Goal: Information Seeking & Learning: Learn about a topic

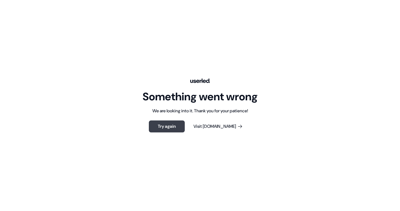
click at [172, 126] on button "Try again" at bounding box center [167, 126] width 36 height 12
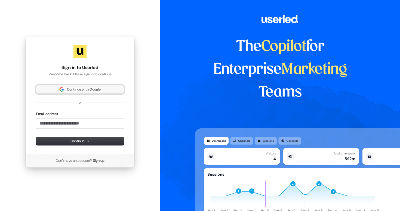
click at [85, 90] on span "Continue with Google" at bounding box center [84, 89] width 34 height 5
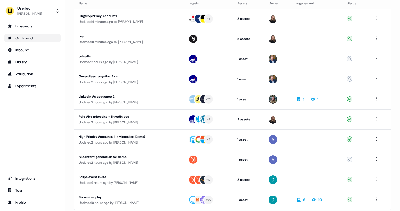
scroll to position [70, 0]
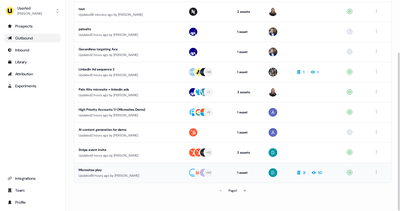
click at [126, 169] on div "Microsites play" at bounding box center [129, 169] width 100 height 5
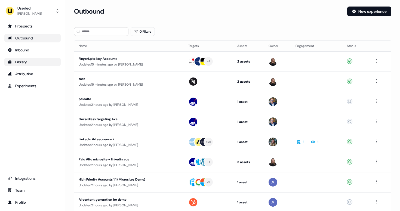
click at [32, 64] on div "Library" at bounding box center [33, 61] width 50 height 5
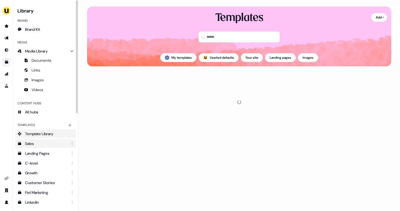
scroll to position [171, 0]
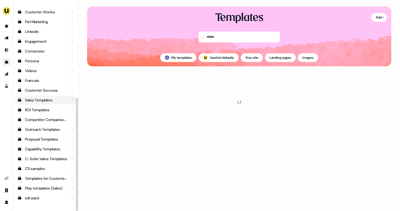
click at [41, 100] on div "Sales Templates" at bounding box center [46, 99] width 42 height 5
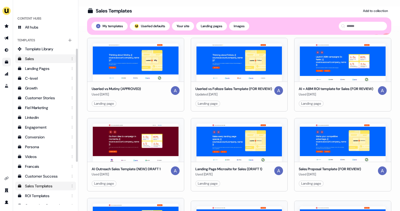
scroll to position [171, 0]
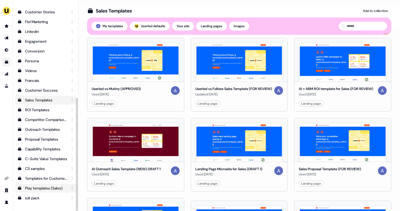
click at [44, 189] on div "Play templates (Sales)" at bounding box center [46, 187] width 42 height 5
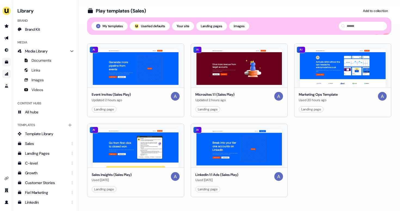
click at [6, 77] on link "Go to attribution" at bounding box center [6, 74] width 9 height 9
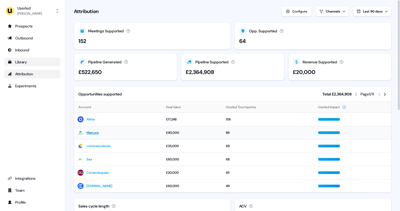
click at [93, 133] on link "Marcura" at bounding box center [92, 132] width 12 height 5
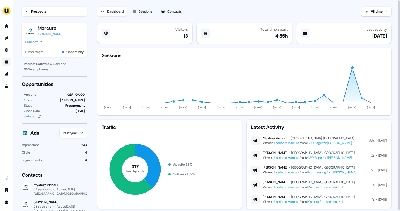
click at [148, 11] on div "Sessions" at bounding box center [145, 11] width 13 height 5
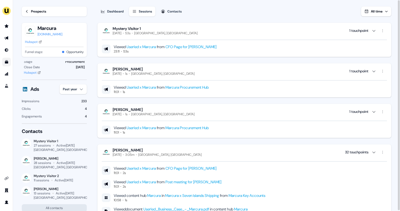
scroll to position [58, 0]
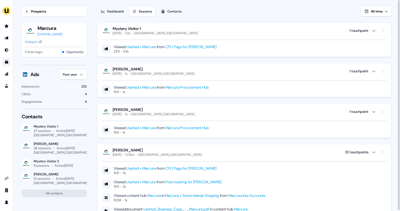
click at [108, 9] on div "Dashboard" at bounding box center [115, 11] width 16 height 5
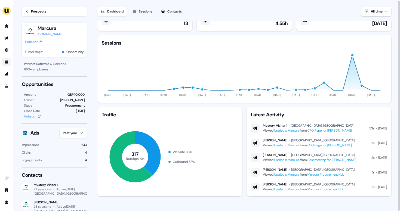
scroll to position [1, 0]
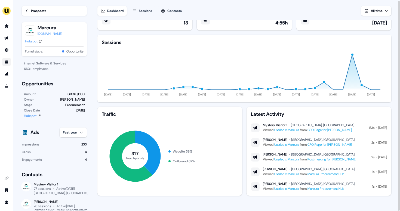
click at [169, 14] on button "Contacts" at bounding box center [170, 11] width 27 height 10
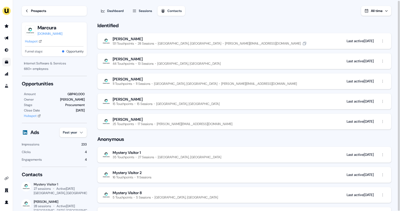
click at [129, 42] on div "131 Touchpoints" at bounding box center [123, 43] width 21 height 4
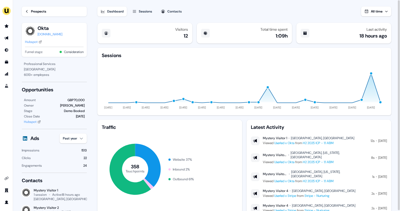
click at [32, 13] on div "Prospects" at bounding box center [38, 11] width 15 height 5
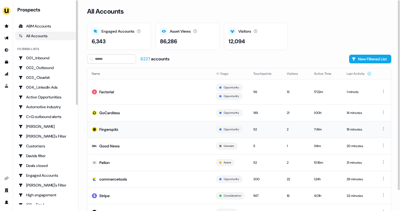
scroll to position [23, 0]
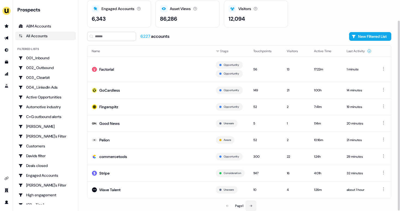
click at [252, 207] on button at bounding box center [250, 205] width 11 height 11
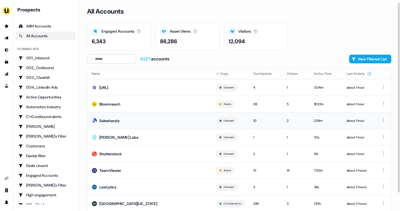
scroll to position [14, 0]
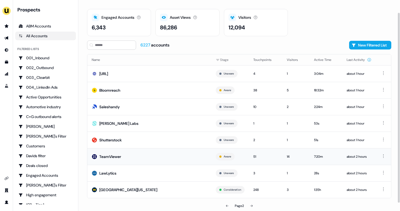
click at [129, 155] on td "TeamViewer" at bounding box center [149, 156] width 124 height 17
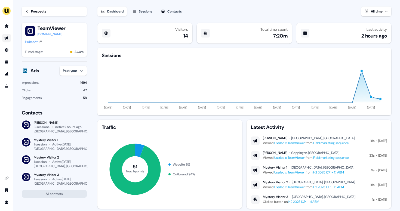
click at [8, 35] on link "Go to outbound experience" at bounding box center [6, 38] width 9 height 9
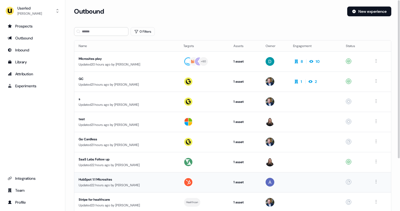
click at [160, 180] on div "HubSpot 1:1 Microsites" at bounding box center [127, 179] width 96 height 5
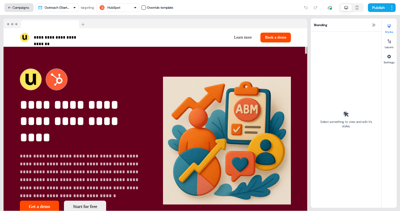
click at [19, 7] on button "Campaigns" at bounding box center [18, 7] width 29 height 9
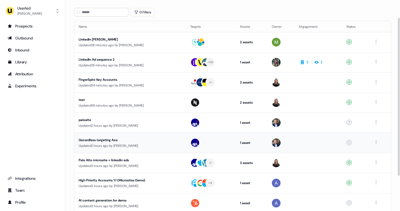
scroll to position [24, 0]
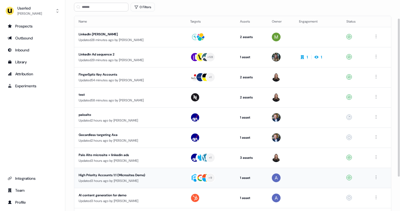
click at [179, 175] on div "High Priority Accounts 1:1 (Microsites Demo) Updated 3 hours ago by Aaron Carpe…" at bounding box center [130, 177] width 103 height 11
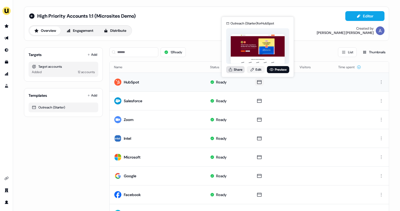
click at [240, 72] on button "Share" at bounding box center [235, 69] width 18 height 7
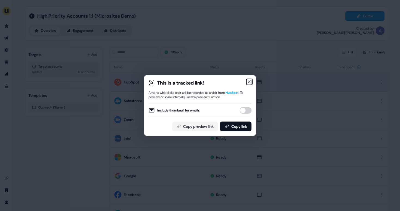
click at [250, 82] on icon "button" at bounding box center [249, 82] width 2 height 2
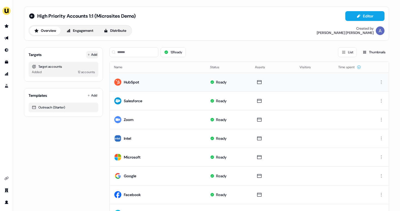
click at [94, 56] on button "Add" at bounding box center [92, 55] width 12 height 8
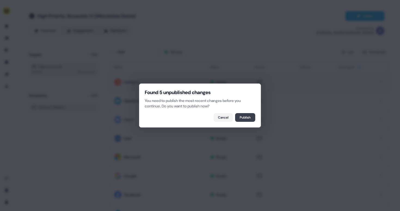
click at [252, 117] on button "Publish" at bounding box center [245, 117] width 20 height 9
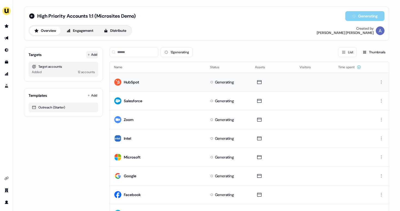
click at [94, 55] on button "Add" at bounding box center [92, 55] width 12 height 8
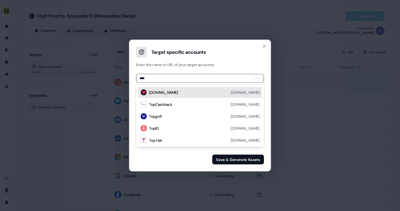
type input "*****"
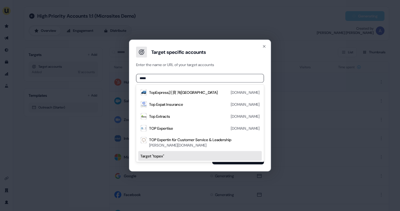
click at [155, 158] on div "Target " topex "" at bounding box center [199, 155] width 119 height 5
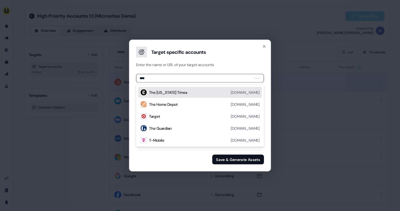
type input "*****"
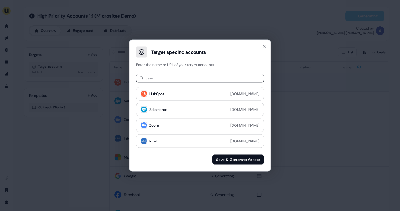
click at [74, 125] on div "Target specific accounts Enter the name or URL of your target accounts Search N…" at bounding box center [200, 105] width 400 height 211
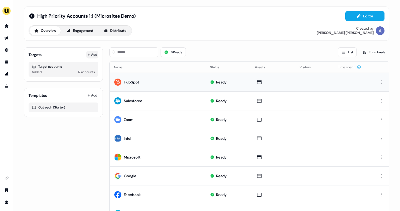
click at [90, 56] on button "Add" at bounding box center [92, 55] width 12 height 8
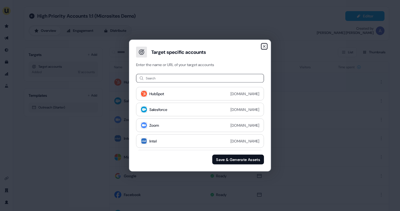
click at [263, 46] on icon "button" at bounding box center [264, 46] width 4 height 4
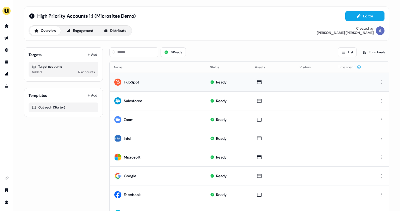
click at [34, 17] on div "High Priority Accounts 1:1 (Microsites Demo)" at bounding box center [82, 16] width 107 height 7
click at [33, 17] on icon at bounding box center [31, 15] width 5 height 5
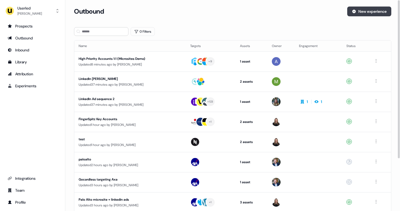
click at [365, 13] on button "New experience" at bounding box center [369, 12] width 44 height 10
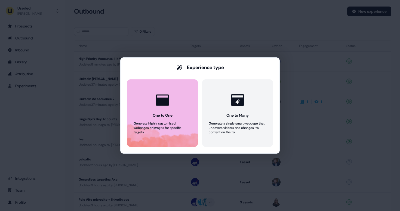
click at [176, 115] on button "One to One Generate highly customised webpages or images for specific targets." at bounding box center [162, 112] width 71 height 67
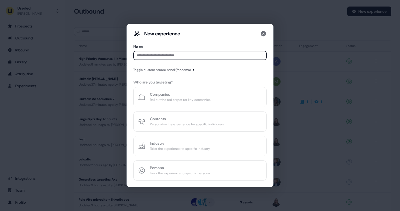
click at [179, 60] on input at bounding box center [199, 55] width 133 height 9
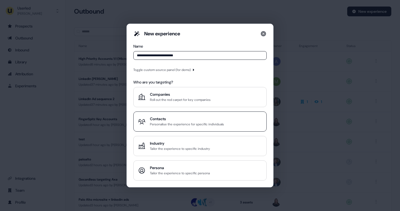
type input "**********"
click at [168, 122] on div "Personalise the experience for specific individuals" at bounding box center [187, 124] width 74 height 5
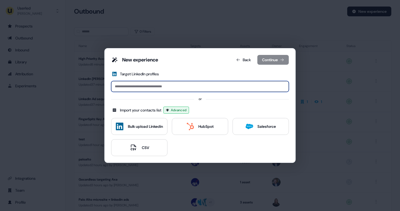
click at [164, 82] on input at bounding box center [200, 86] width 178 height 11
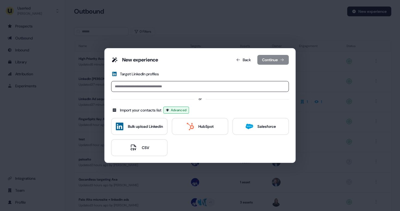
click at [190, 121] on div "New experience Back Continue Target LinkedIn profiles or Import your contacts l…" at bounding box center [200, 105] width 178 height 101
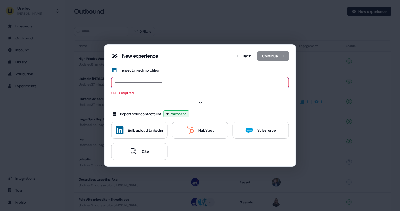
click at [162, 82] on input at bounding box center [200, 82] width 178 height 11
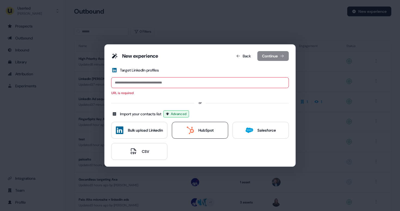
click at [179, 136] on button "HubSpot" at bounding box center [200, 130] width 56 height 17
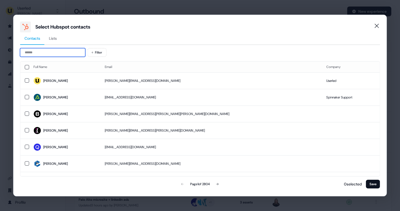
click at [54, 54] on input at bounding box center [52, 52] width 65 height 9
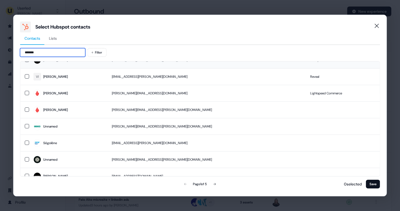
scroll to position [62, 0]
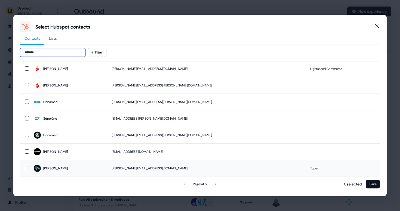
type input "*******"
click at [25, 169] on button "button" at bounding box center [27, 168] width 4 height 4
click at [374, 186] on button "Save" at bounding box center [373, 184] width 14 height 9
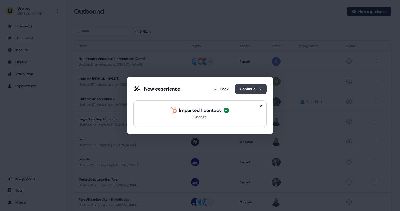
click at [253, 91] on button "Continue" at bounding box center [251, 89] width 32 height 10
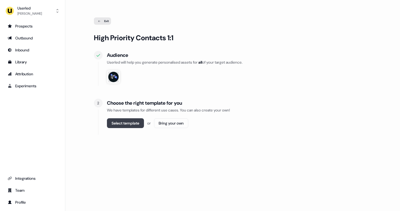
click at [127, 122] on button "Select template" at bounding box center [125, 123] width 37 height 10
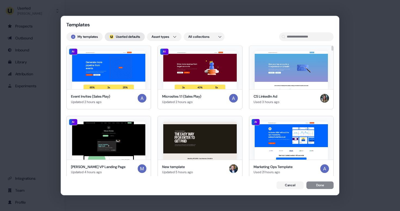
click at [126, 34] on button "; Userled defaults" at bounding box center [125, 36] width 40 height 9
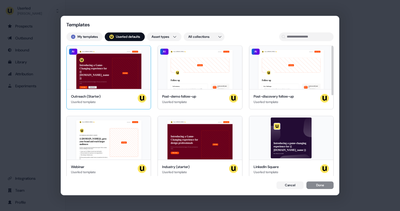
click at [105, 69] on div "Hey {{ hubspot.account.name }} 👋 Learn more Book a demo Introducing a Game-Chan…" at bounding box center [109, 67] width 84 height 43
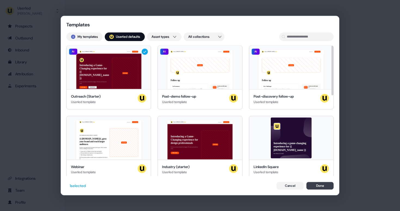
click at [316, 185] on button "Done" at bounding box center [319, 186] width 27 height 8
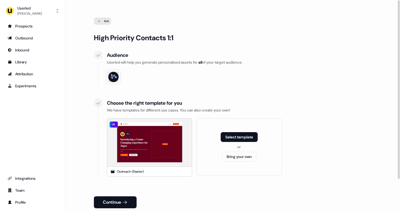
scroll to position [38, 0]
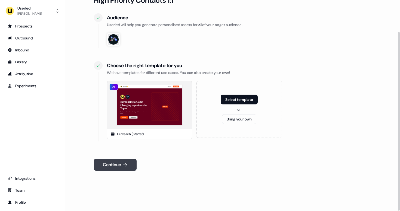
click at [106, 166] on button "Continue" at bounding box center [115, 165] width 43 height 12
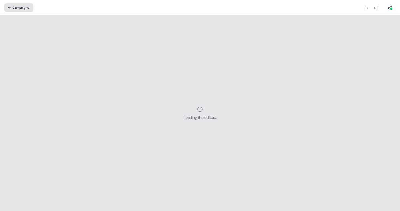
click at [23, 6] on button "Campaigns" at bounding box center [18, 7] width 29 height 9
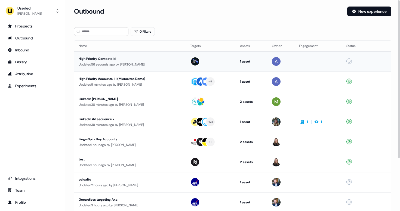
click at [142, 57] on div "High Priority Contacts 1:1" at bounding box center [129, 58] width 100 height 5
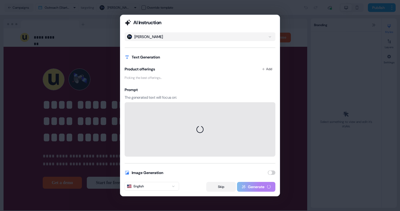
click at [222, 184] on button "Skip" at bounding box center [221, 187] width 30 height 10
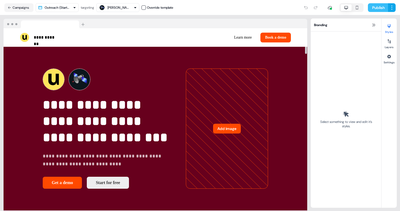
click at [378, 8] on button "Publish" at bounding box center [378, 7] width 20 height 9
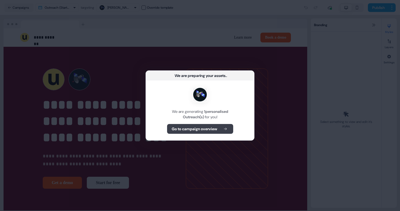
click at [216, 132] on button "Go to campaign overview" at bounding box center [200, 129] width 66 height 10
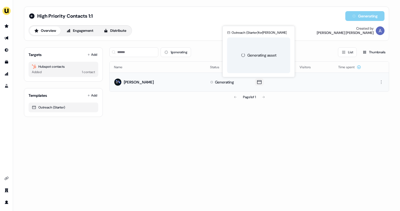
click at [258, 79] on button at bounding box center [259, 82] width 9 height 8
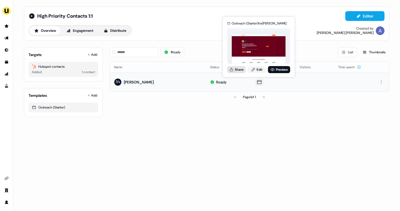
click at [240, 70] on button "Share" at bounding box center [236, 69] width 18 height 7
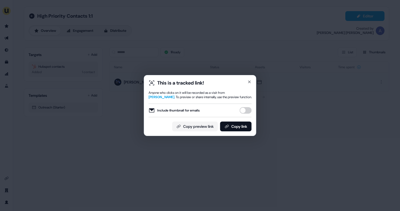
click at [253, 110] on div "This is a tracked link! Anyone who clicks on it will be recorded as a visit fro…" at bounding box center [200, 105] width 112 height 61
click at [248, 110] on button "Include thumbnail for emails" at bounding box center [246, 110] width 12 height 7
click at [240, 125] on button "Copy link" at bounding box center [236, 127] width 32 height 10
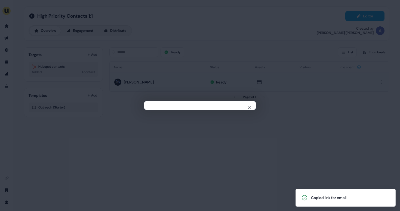
click at [207, 152] on div "Close" at bounding box center [200, 105] width 400 height 211
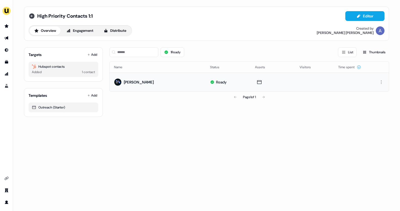
click at [32, 16] on icon at bounding box center [32, 16] width 7 height 7
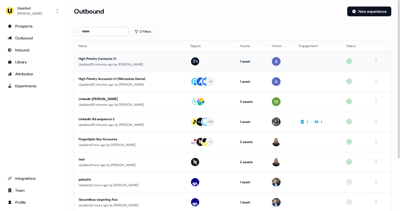
click at [125, 62] on div "Updated 10 minutes ago by Aaron Carpenter" at bounding box center [130, 64] width 103 height 5
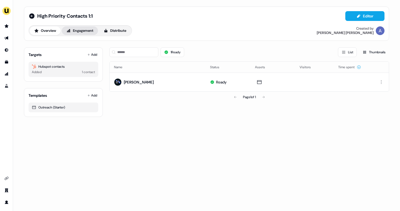
click at [90, 32] on button "Engagement" at bounding box center [80, 30] width 36 height 9
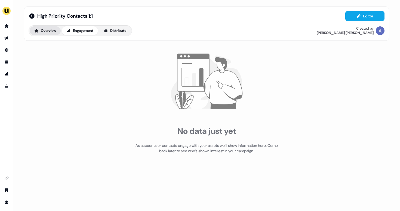
click at [52, 31] on button "Overview" at bounding box center [45, 30] width 31 height 9
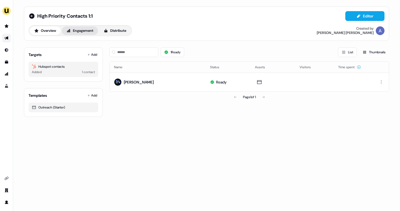
click at [92, 33] on button "Engagement" at bounding box center [80, 30] width 36 height 9
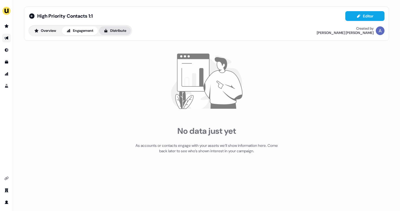
click at [115, 33] on button "Distribute" at bounding box center [115, 30] width 32 height 9
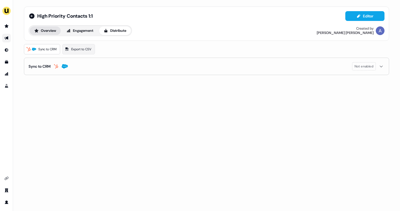
click at [46, 29] on button "Overview" at bounding box center [45, 30] width 31 height 9
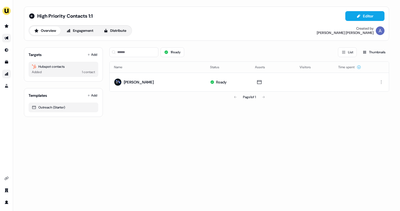
click at [8, 76] on link "Go to attribution" at bounding box center [6, 74] width 9 height 9
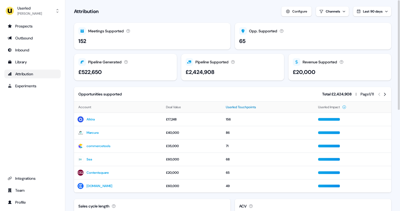
click at [233, 107] on button "Userled Touchpoints" at bounding box center [244, 107] width 37 height 10
click at [92, 119] on link "Alkira" at bounding box center [90, 119] width 8 height 5
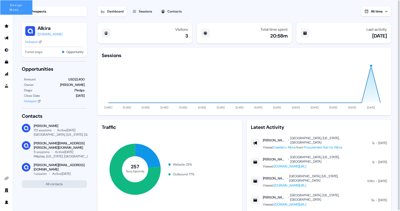
click at [318, 30] on div "Last activity 3 days ago" at bounding box center [343, 33] width 95 height 21
click at [315, 32] on div "Last activity 3 days ago" at bounding box center [343, 33] width 95 height 21
click at [367, 29] on div "Last activity" at bounding box center [376, 29] width 20 height 4
click at [52, 29] on button "Alkira" at bounding box center [50, 28] width 25 height 7
click at [40, 27] on button "Alkira" at bounding box center [50, 28] width 25 height 7
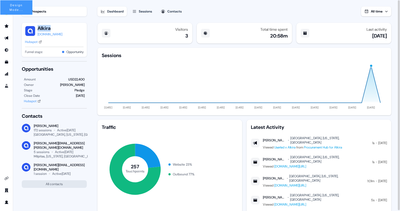
drag, startPoint x: 38, startPoint y: 27, endPoint x: 52, endPoint y: 28, distance: 13.9
click at [52, 28] on button "Alkira" at bounding box center [50, 28] width 25 height 7
click at [32, 34] on img at bounding box center [30, 31] width 10 height 10
drag, startPoint x: 38, startPoint y: 35, endPoint x: 52, endPoint y: 36, distance: 14.7
click at [52, 36] on div "alkira.com" at bounding box center [50, 34] width 25 height 5
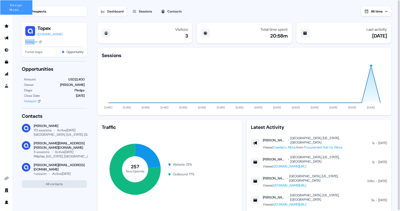
drag, startPoint x: 26, startPoint y: 43, endPoint x: 35, endPoint y: 42, distance: 9.5
click at [35, 42] on div "Hubspot" at bounding box center [31, 41] width 13 height 5
click at [52, 41] on div "Hubspot" at bounding box center [54, 41] width 58 height 5
drag, startPoint x: 68, startPoint y: 80, endPoint x: 73, endPoint y: 80, distance: 5.7
click at [73, 80] on div "USD22,400" at bounding box center [76, 79] width 16 height 5
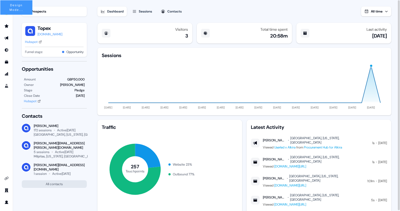
click at [77, 95] on div "[DATE]" at bounding box center [80, 95] width 9 height 5
click at [83, 95] on div "05 Aug" at bounding box center [80, 95] width 9 height 5
click at [76, 96] on div "05 September" at bounding box center [80, 95] width 9 height 5
click at [71, 100] on div "Amount GBP50,000 Owner James Johnson Stage Pledge Close Date 05 September Hubsp…" at bounding box center [54, 90] width 65 height 27
click at [32, 101] on div "Hubspot" at bounding box center [30, 100] width 13 height 5
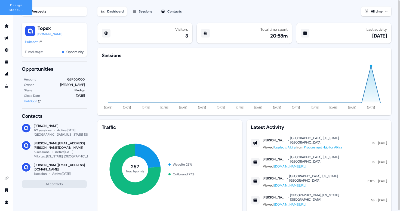
click at [33, 41] on div "Hubspot" at bounding box center [31, 41] width 13 height 5
click at [32, 41] on div "Hubspot" at bounding box center [31, 41] width 13 height 5
drag, startPoint x: 34, startPoint y: 126, endPoint x: 54, endPoint y: 126, distance: 19.8
click at [54, 126] on div "[PERSON_NAME]" at bounding box center [60, 126] width 53 height 4
drag, startPoint x: 47, startPoint y: 134, endPoint x: 33, endPoint y: 134, distance: 14.1
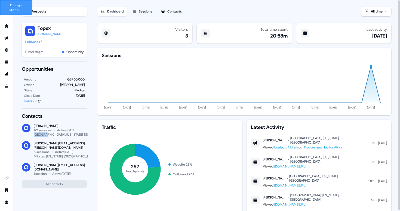
click at [33, 134] on div "Vincent Plassard 172 sessions Active 3 days ago Hayward, California, US" at bounding box center [54, 130] width 65 height 13
drag, startPoint x: 43, startPoint y: 135, endPoint x: 57, endPoint y: 135, distance: 13.6
click at [57, 135] on div "[GEOGRAPHIC_DATA], [US_STATE], [GEOGRAPHIC_DATA]" at bounding box center [75, 134] width 82 height 4
drag, startPoint x: 53, startPoint y: 134, endPoint x: 45, endPoint y: 134, distance: 8.4
click at [45, 134] on div "Paris, France" at bounding box center [60, 134] width 53 height 4
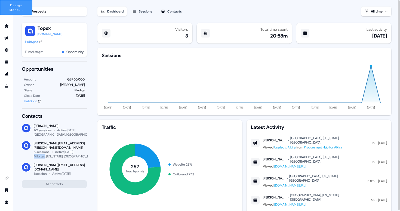
drag, startPoint x: 46, startPoint y: 153, endPoint x: 35, endPoint y: 152, distance: 11.1
click at [35, 154] on div "Milpitas, [US_STATE], [GEOGRAPHIC_DATA]" at bounding box center [64, 156] width 61 height 4
drag, startPoint x: 43, startPoint y: 151, endPoint x: 62, endPoint y: 152, distance: 19.3
click at [62, 154] on div "[GEOGRAPHIC_DATA], [US_STATE], [GEOGRAPHIC_DATA]" at bounding box center [75, 156] width 82 height 4
drag, startPoint x: 61, startPoint y: 125, endPoint x: 34, endPoint y: 125, distance: 27.5
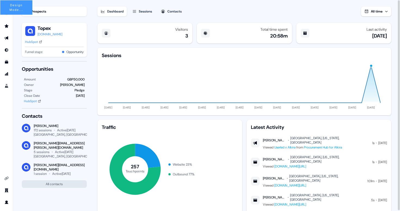
click at [34, 125] on div "[PERSON_NAME]" at bounding box center [60, 126] width 53 height 4
copy div "[PERSON_NAME]"
drag, startPoint x: 74, startPoint y: 144, endPoint x: 33, endPoint y: 144, distance: 41.3
click at [33, 144] on div "calvin.nguyen@alkira.net 5 sessions Active 8 days ago Paris, FR" at bounding box center [54, 149] width 65 height 17
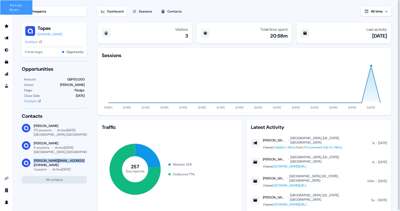
drag, startPoint x: 82, startPoint y: 160, endPoint x: 35, endPoint y: 160, distance: 47.6
click at [35, 160] on div "[PERSON_NAME][EMAIL_ADDRESS][DOMAIN_NAME] 1 session Active [DATE]" at bounding box center [54, 164] width 65 height 13
click at [66, 163] on div "Active 15 days ago" at bounding box center [61, 165] width 18 height 4
click at [138, 166] on tspan "257" at bounding box center [135, 166] width 8 height 7
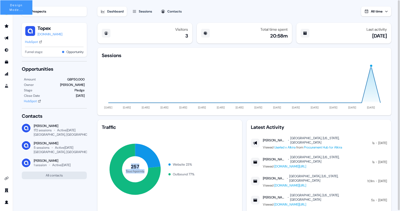
click at [138, 166] on tspan "257" at bounding box center [135, 166] width 8 height 7
click at [140, 166] on icon "257 Touchpoints" at bounding box center [135, 169] width 67 height 67
click at [278, 103] on icon "11 Jun 24 11 Jul 24 10 Aug 24 09 Sep 24 09 Oct 24 08 Nov 24 08 Dec 24 07 Jan 25…" at bounding box center [244, 85] width 285 height 52
drag, startPoint x: 277, startPoint y: 102, endPoint x: 277, endPoint y: 94, distance: 8.7
click at [277, 94] on icon "11 Jun 24 11 Jul 24 10 Aug 24 09 Sep 24 09 Oct 24 08 Nov 24 08 Dec 24 07 Jan 25…" at bounding box center [244, 85] width 285 height 52
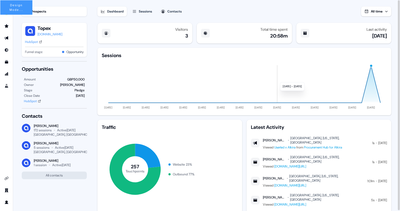
click at [277, 94] on icon "11 Jun 24 11 Jul 24 10 Aug 24 09 Sep 24 09 Oct 24 08 Nov 24 08 Dec 24 07 Jan 25…" at bounding box center [244, 85] width 285 height 52
drag, startPoint x: 370, startPoint y: 66, endPoint x: 321, endPoint y: 69, distance: 48.8
click at [321, 69] on icon "11 Jun 24 11 Jul 24 10 Aug 24 09 Sep 24 09 Oct 24 08 Nov 24 08 Dec 24 07 Jan 25…" at bounding box center [244, 85] width 285 height 52
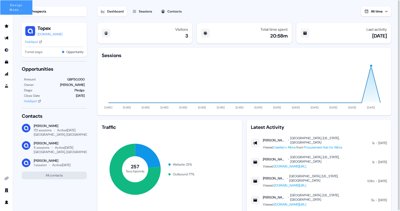
click at [188, 38] on div "Visitors 3" at bounding box center [144, 33] width 95 height 21
drag, startPoint x: 271, startPoint y: 38, endPoint x: 282, endPoint y: 38, distance: 11.1
click at [282, 38] on div "20:58m" at bounding box center [278, 36] width 17 height 7
click at [301, 20] on div "Dashboard Sessions Contacts All time Visitors 1 Total time spent 50m Last activ…" at bounding box center [248, 106] width 302 height 212
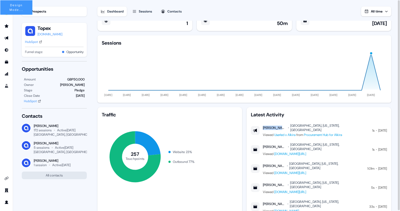
drag, startPoint x: 282, startPoint y: 126, endPoint x: 260, endPoint y: 126, distance: 22.0
click at [260, 126] on div "Hiro Notaney Hayward, California, US Viewed Userled x Alkira from Procurement H…" at bounding box center [310, 130] width 118 height 14
click at [313, 126] on div "[GEOGRAPHIC_DATA], [US_STATE], [GEOGRAPHIC_DATA]" at bounding box center [329, 127] width 79 height 9
click at [297, 117] on div "Latest Activity" at bounding box center [319, 114] width 136 height 7
drag, startPoint x: 283, startPoint y: 140, endPoint x: 260, endPoint y: 141, distance: 23.1
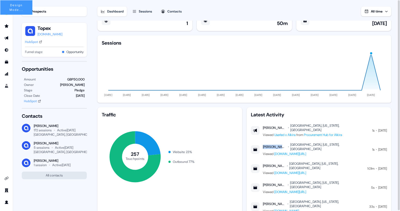
click at [260, 142] on div "Hiro Notaney Hayward, California, US Viewed www.userled.io/icp/account-based-ma…" at bounding box center [310, 149] width 118 height 14
drag, startPoint x: 288, startPoint y: 141, endPoint x: 263, endPoint y: 142, distance: 25.8
click at [263, 142] on div "Vincent Plassard Hayward, California, US" at bounding box center [316, 146] width 106 height 9
copy div "[PERSON_NAME]"
drag, startPoint x: 262, startPoint y: 157, endPoint x: 272, endPoint y: 157, distance: 9.2
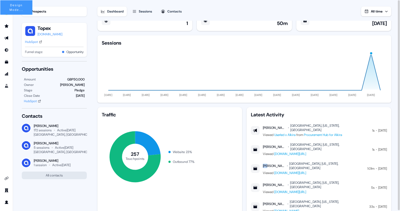
click at [270, 164] on div "[PERSON_NAME]" at bounding box center [274, 166] width 23 height 4
click at [272, 164] on div "[PERSON_NAME]" at bounding box center [274, 166] width 23 height 4
drag, startPoint x: 282, startPoint y: 155, endPoint x: 260, endPoint y: 156, distance: 22.3
click at [260, 161] on div "Hiro Notaney Hayward, California, US Viewed www.userled.io/platform" at bounding box center [307, 168] width 113 height 14
drag, startPoint x: 263, startPoint y: 170, endPoint x: 282, endPoint y: 170, distance: 19.0
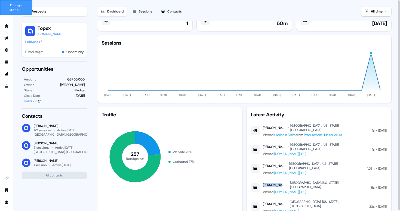
click at [282, 183] on div "[PERSON_NAME]" at bounding box center [275, 185] width 24 height 4
drag, startPoint x: 283, startPoint y: 184, endPoint x: 263, endPoint y: 185, distance: 19.3
click at [263, 200] on div "Hiro Notaney Hayward, California, US" at bounding box center [314, 204] width 103 height 9
drag, startPoint x: 292, startPoint y: 125, endPoint x: 326, endPoint y: 124, distance: 34.3
click at [326, 124] on div "[GEOGRAPHIC_DATA], [US_STATE], [GEOGRAPHIC_DATA]" at bounding box center [329, 127] width 79 height 9
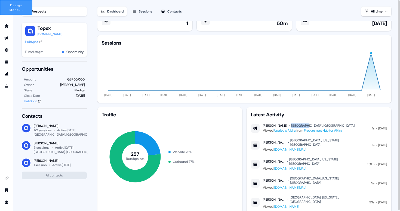
drag, startPoint x: 304, startPoint y: 125, endPoint x: 293, endPoint y: 125, distance: 11.1
click at [293, 125] on div "[GEOGRAPHIC_DATA], [GEOGRAPHIC_DATA]" at bounding box center [322, 125] width 63 height 4
copy div "[GEOGRAPHIC_DATA], [GEOGRAPHIC_DATA]"
drag, startPoint x: 328, startPoint y: 139, endPoint x: 293, endPoint y: 141, distance: 35.1
click at [293, 141] on div "Vincent Plassard Hayward, California, US" at bounding box center [316, 142] width 106 height 9
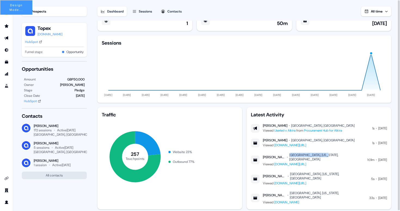
drag, startPoint x: 327, startPoint y: 154, endPoint x: 294, endPoint y: 154, distance: 33.7
click at [294, 154] on div "Vincent Plassard Hayward, California, US Viewed www.userled.io/platform 1:01m 1…" at bounding box center [319, 160] width 136 height 14
click at [294, 154] on div "[GEOGRAPHIC_DATA], [US_STATE], [GEOGRAPHIC_DATA]" at bounding box center [326, 157] width 75 height 9
drag, startPoint x: 293, startPoint y: 155, endPoint x: 326, endPoint y: 155, distance: 33.4
click at [326, 155] on div "[GEOGRAPHIC_DATA], [US_STATE], [GEOGRAPHIC_DATA]" at bounding box center [326, 157] width 75 height 9
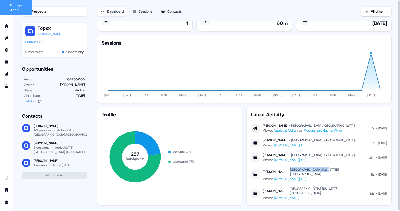
drag, startPoint x: 327, startPoint y: 169, endPoint x: 293, endPoint y: 168, distance: 34.3
click at [293, 168] on div "Vincent Plassard Hayward, California, US Viewed www.userled.io/integrations 5s …" at bounding box center [319, 174] width 136 height 14
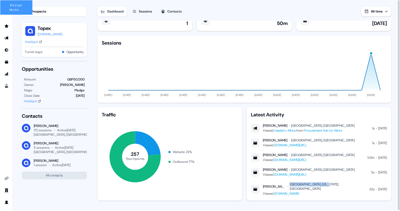
drag, startPoint x: 293, startPoint y: 184, endPoint x: 327, endPoint y: 183, distance: 34.0
click at [327, 183] on div "Vincent Plassard Hayward, California, US Viewed www.userled.io 33s 17 Aug" at bounding box center [319, 189] width 136 height 14
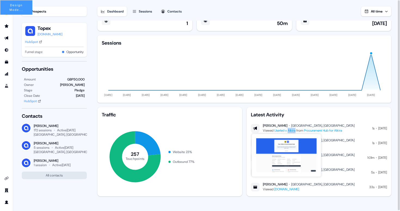
drag, startPoint x: 297, startPoint y: 131, endPoint x: 290, endPoint y: 131, distance: 7.3
click at [290, 131] on div "Viewed Userled x Alkira from Procurement Hub for Alkira" at bounding box center [309, 130] width 92 height 5
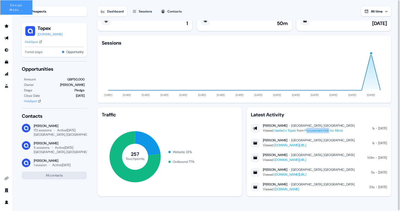
drag, startPoint x: 308, startPoint y: 130, endPoint x: 333, endPoint y: 131, distance: 24.5
click at [333, 131] on link "Procurement Hub for Alkira" at bounding box center [323, 130] width 38 height 4
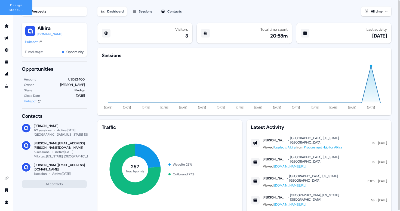
scroll to position [13, 0]
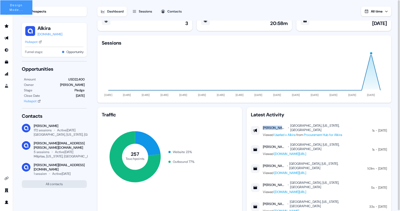
drag, startPoint x: 282, startPoint y: 126, endPoint x: 259, endPoint y: 126, distance: 23.9
click at [259, 126] on div "Hiro Notaney Hayward, California, US Viewed Userled x Alkira from Procurement H…" at bounding box center [310, 130] width 118 height 14
drag, startPoint x: 292, startPoint y: 125, endPoint x: 305, endPoint y: 125, distance: 12.8
click at [305, 125] on div "[GEOGRAPHIC_DATA], [US_STATE], [GEOGRAPHIC_DATA]" at bounding box center [329, 127] width 79 height 9
drag, startPoint x: 301, startPoint y: 125, endPoint x: 320, endPoint y: 125, distance: 19.0
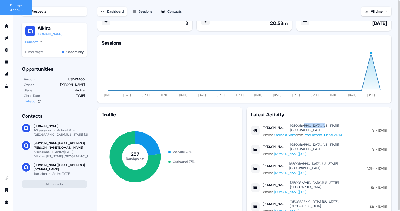
click at [320, 125] on div "[GEOGRAPHIC_DATA], [US_STATE], [GEOGRAPHIC_DATA]" at bounding box center [329, 127] width 79 height 9
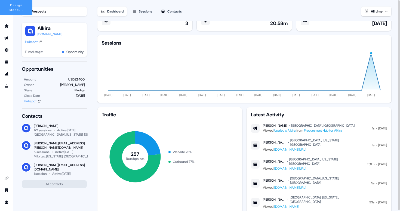
drag, startPoint x: 263, startPoint y: 126, endPoint x: 288, endPoint y: 126, distance: 25.3
click at [287, 126] on div "[PERSON_NAME]" at bounding box center [275, 125] width 24 height 4
copy div "[PERSON_NAME]"
drag, startPoint x: 263, startPoint y: 140, endPoint x: 282, endPoint y: 140, distance: 19.8
click at [282, 140] on div "[PERSON_NAME]" at bounding box center [275, 142] width 24 height 4
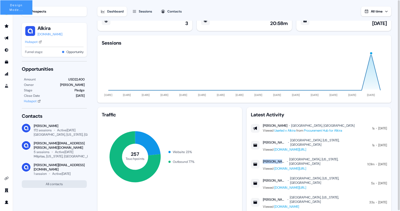
drag, startPoint x: 263, startPoint y: 155, endPoint x: 282, endPoint y: 155, distance: 19.3
click at [282, 159] on div "[PERSON_NAME]" at bounding box center [274, 161] width 23 height 4
drag, startPoint x: 263, startPoint y: 169, endPoint x: 282, endPoint y: 170, distance: 18.5
click at [282, 178] on div "[PERSON_NAME]" at bounding box center [275, 180] width 24 height 4
drag, startPoint x: 262, startPoint y: 184, endPoint x: 282, endPoint y: 185, distance: 20.1
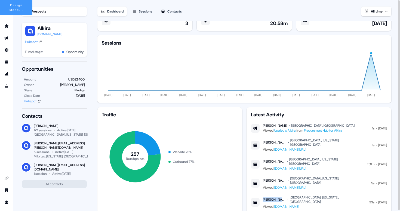
click at [282, 195] on div "Hiro Notaney Hayward, California, US Viewed www.userled.io" at bounding box center [308, 202] width 115 height 14
drag, startPoint x: 305, startPoint y: 126, endPoint x: 293, endPoint y: 125, distance: 12.5
click at [293, 125] on div "[PERSON_NAME] [GEOGRAPHIC_DATA], [GEOGRAPHIC_DATA]" at bounding box center [309, 125] width 92 height 4
copy div "[GEOGRAPHIC_DATA], [GEOGRAPHIC_DATA]"
drag, startPoint x: 328, startPoint y: 141, endPoint x: 293, endPoint y: 141, distance: 35.3
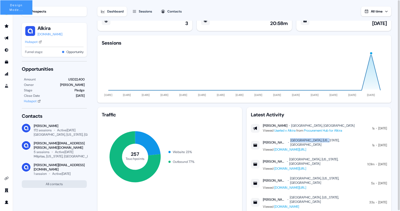
click at [293, 141] on div "Vincent Plassard Hayward, California, US" at bounding box center [316, 142] width 106 height 9
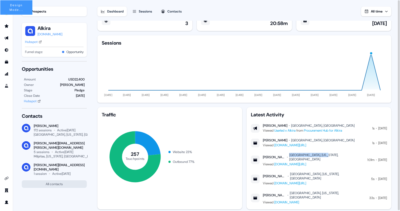
drag, startPoint x: 327, startPoint y: 156, endPoint x: 293, endPoint y: 155, distance: 34.0
click at [293, 155] on div "Vincent Plassard Hayward, California, US Viewed www.userled.io/platform 1:01m 1…" at bounding box center [319, 160] width 136 height 14
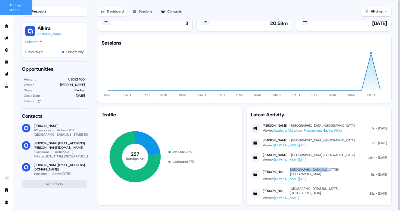
drag, startPoint x: 327, startPoint y: 169, endPoint x: 293, endPoint y: 171, distance: 33.7
click at [293, 171] on div "Vincent Plassard Hayward, California, US Viewed www.userled.io/integrations 5s …" at bounding box center [319, 174] width 136 height 14
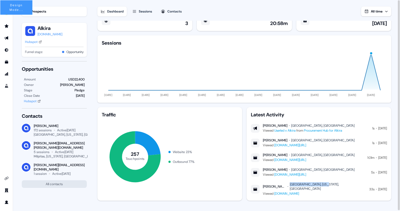
drag, startPoint x: 326, startPoint y: 184, endPoint x: 293, endPoint y: 186, distance: 33.2
click at [293, 186] on div "[GEOGRAPHIC_DATA], [US_STATE], [GEOGRAPHIC_DATA]" at bounding box center [328, 186] width 76 height 9
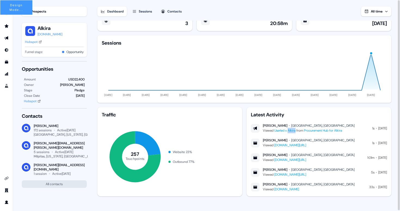
drag, startPoint x: 289, startPoint y: 130, endPoint x: 298, endPoint y: 132, distance: 8.8
click at [298, 132] on div "Viewed Userled x Alkira from Procurement Hub for Alkira" at bounding box center [309, 130] width 92 height 5
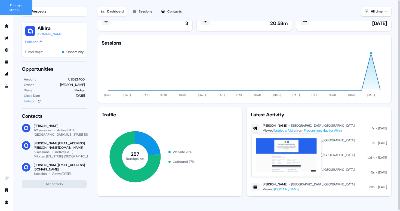
click at [291, 131] on link "Userled x Alkira" at bounding box center [284, 130] width 21 height 4
click at [291, 131] on link "Userled x ATopex" at bounding box center [286, 130] width 24 height 4
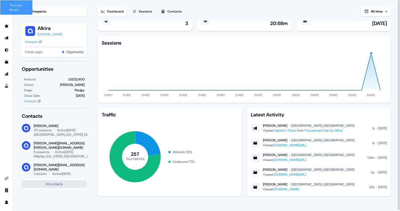
click at [359, 105] on div "Visitors 3 Total time spent 20:58m Last activity 3 days ago Sessions 11 Jun 24 …" at bounding box center [244, 103] width 294 height 186
drag, startPoint x: 55, startPoint y: 28, endPoint x: 37, endPoint y: 27, distance: 18.2
click at [37, 27] on div "Alkira Alkira Alkira alkira.com" at bounding box center [54, 31] width 58 height 12
click at [33, 43] on div "Hubspot" at bounding box center [31, 41] width 13 height 5
drag, startPoint x: 53, startPoint y: 125, endPoint x: 34, endPoint y: 125, distance: 19.6
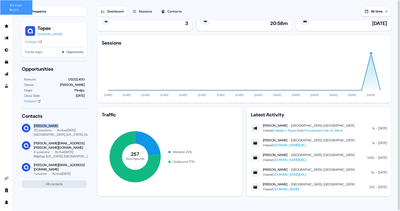
click at [34, 125] on div "[PERSON_NAME]" at bounding box center [60, 126] width 53 height 4
drag, startPoint x: 73, startPoint y: 143, endPoint x: 34, endPoint y: 144, distance: 38.9
click at [34, 144] on div "[PERSON_NAME][EMAIL_ADDRESS][PERSON_NAME][DOMAIN_NAME]" at bounding box center [60, 145] width 53 height 9
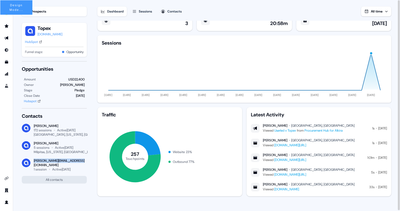
drag, startPoint x: 81, startPoint y: 161, endPoint x: 34, endPoint y: 161, distance: 46.8
click at [34, 161] on div "[PERSON_NAME][EMAIL_ADDRESS][DOMAIN_NAME]" at bounding box center [60, 162] width 53 height 9
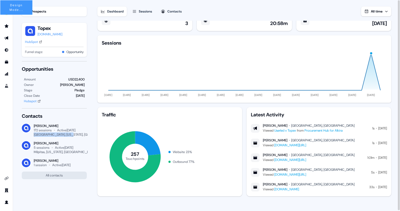
drag, startPoint x: 69, startPoint y: 135, endPoint x: 32, endPoint y: 135, distance: 37.5
click at [32, 135] on div "Vincent Plassard 172 sessions Active 3 days ago Hayward, California, US" at bounding box center [54, 130] width 65 height 13
drag, startPoint x: 69, startPoint y: 153, endPoint x: 33, endPoint y: 153, distance: 35.6
click at [33, 153] on div "Vincent Plassard 5 sessions Active 8 days ago Milpitas, California, US" at bounding box center [54, 147] width 65 height 13
drag, startPoint x: 74, startPoint y: 79, endPoint x: 84, endPoint y: 79, distance: 10.3
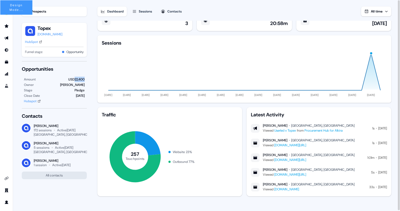
click at [84, 79] on div "USD22,400" at bounding box center [76, 79] width 16 height 5
drag, startPoint x: 73, startPoint y: 79, endPoint x: 67, endPoint y: 79, distance: 5.7
click at [67, 79] on div "USD50,000" at bounding box center [75, 79] width 17 height 5
drag, startPoint x: 79, startPoint y: 95, endPoint x: 84, endPoint y: 95, distance: 4.9
click at [84, 95] on div "[DATE]" at bounding box center [80, 95] width 9 height 5
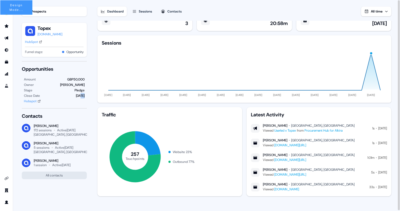
click at [84, 95] on div "[DATE]" at bounding box center [80, 95] width 9 height 5
drag, startPoint x: 84, startPoint y: 95, endPoint x: 71, endPoint y: 95, distance: 12.5
click at [71, 95] on div "Close Date 31 Aug" at bounding box center [54, 95] width 61 height 5
click at [30, 102] on div "Hubspot" at bounding box center [30, 100] width 13 height 5
click at [94, 61] on section "Loading... Prospects Topex alkira.com HubSpot Funnel stage: Opportunity Opportu…" at bounding box center [206, 106] width 387 height 212
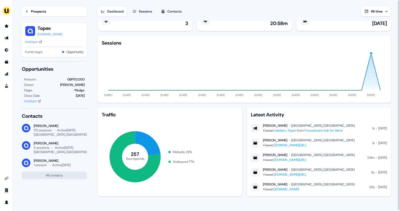
click at [351, 130] on div "Vincent Plassard Paris, FR Viewed Userled x Topex from Procurement Hub for Alki…" at bounding box center [319, 128] width 136 height 10
drag, startPoint x: 348, startPoint y: 131, endPoint x: 343, endPoint y: 128, distance: 6.3
click at [343, 128] on div "Viewed Userled x Topex from Procurement Hub for Alkira" at bounding box center [309, 130] width 92 height 5
click at [349, 125] on div "Vincent Plassard Paris, FR Viewed Userled x Topex from Procurement Hub for Alki…" at bounding box center [319, 128] width 136 height 10
drag, startPoint x: 348, startPoint y: 131, endPoint x: 307, endPoint y: 131, distance: 41.1
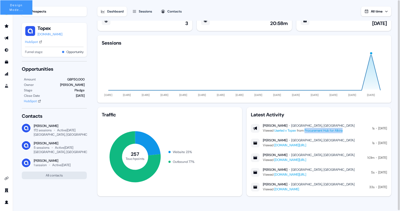
click at [307, 131] on div "Vincent Plassard Paris, FR Viewed Userled x Topex from Procurement Hub for Alki…" at bounding box center [319, 128] width 136 height 10
click at [356, 129] on div "Vincent Plassard Paris, FR Viewed Userled x Topex from Procurement Hub for Alki…" at bounding box center [319, 128] width 136 height 10
drag, startPoint x: 349, startPoint y: 131, endPoint x: 340, endPoint y: 131, distance: 8.7
click at [340, 131] on div "Vincent Plassard Paris, FR Viewed Userled x Topex from Procurement Hub for Alki…" at bounding box center [319, 128] width 136 height 10
drag, startPoint x: 358, startPoint y: 130, endPoint x: 351, endPoint y: 130, distance: 6.5
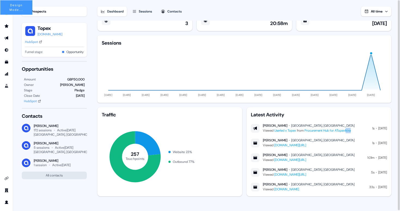
click at [351, 130] on div "Vincent Plassard Paris, FR Viewed Userled x Topex from Procurement Hub for ATop…" at bounding box center [319, 128] width 136 height 10
click at [342, 131] on link "Procurement Hub for ATopex" at bounding box center [324, 130] width 41 height 4
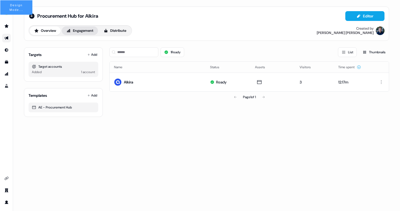
click at [81, 31] on button "Engagement" at bounding box center [80, 30] width 36 height 9
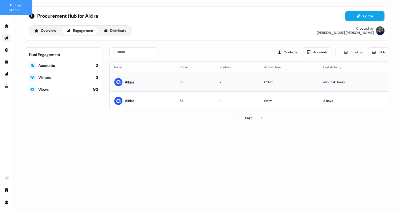
click at [148, 82] on td "Alkira" at bounding box center [143, 82] width 66 height 19
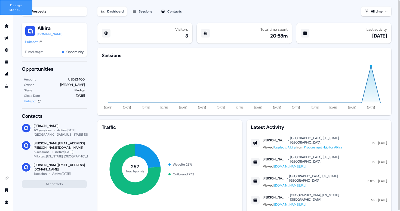
drag, startPoint x: 53, startPoint y: 29, endPoint x: 37, endPoint y: 29, distance: 16.0
click at [37, 29] on div "Alkira alkira.com" at bounding box center [54, 31] width 58 height 12
drag, startPoint x: 37, startPoint y: 29, endPoint x: 51, endPoint y: 29, distance: 14.7
click at [51, 29] on div "Alkira Alkira Alkira alkira.com" at bounding box center [54, 31] width 58 height 12
click at [33, 42] on div "Hubspot" at bounding box center [31, 41] width 13 height 5
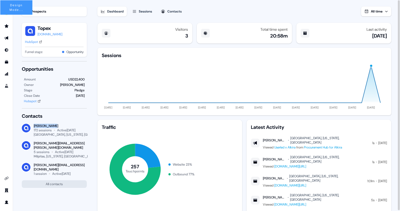
drag, startPoint x: 54, startPoint y: 126, endPoint x: 34, endPoint y: 126, distance: 19.8
click at [34, 126] on div "[PERSON_NAME]" at bounding box center [60, 126] width 53 height 4
drag, startPoint x: 62, startPoint y: 127, endPoint x: 34, endPoint y: 127, distance: 27.7
click at [34, 127] on div "[PERSON_NAME]" at bounding box center [60, 126] width 53 height 4
copy div "[PERSON_NAME]"
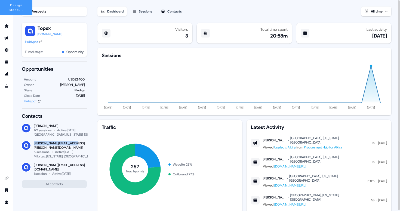
drag, startPoint x: 73, startPoint y: 143, endPoint x: 33, endPoint y: 144, distance: 40.0
click at [33, 144] on div "calvin.nguyen@alkira.net 5 sessions Active 8 days ago Milpitas, California, US" at bounding box center [54, 149] width 65 height 17
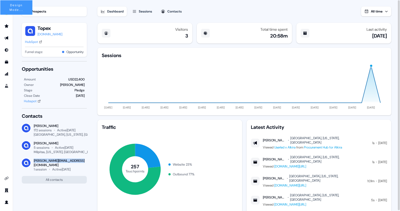
drag, startPoint x: 82, startPoint y: 160, endPoint x: 35, endPoint y: 160, distance: 47.3
click at [34, 160] on div "[PERSON_NAME][EMAIL_ADDRESS][DOMAIN_NAME] 1 session Active [DATE]" at bounding box center [54, 164] width 65 height 13
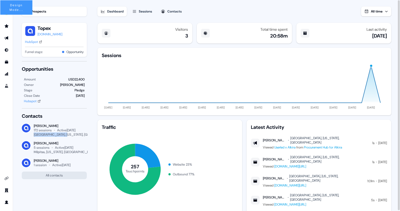
drag, startPoint x: 33, startPoint y: 135, endPoint x: 64, endPoint y: 135, distance: 30.4
click at [64, 135] on div "[GEOGRAPHIC_DATA], [US_STATE], [GEOGRAPHIC_DATA]" at bounding box center [75, 134] width 82 height 4
drag, startPoint x: 48, startPoint y: 135, endPoint x: 32, endPoint y: 135, distance: 16.0
click at [32, 135] on div "Vincent Plassard 172 sessions Active 3 days ago Paris, FR" at bounding box center [54, 130] width 65 height 13
copy div "[GEOGRAPHIC_DATA], [GEOGRAPHIC_DATA]"
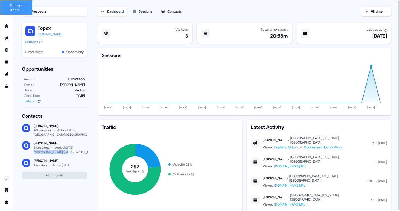
drag, startPoint x: 69, startPoint y: 152, endPoint x: 34, endPoint y: 153, distance: 35.3
click at [34, 153] on div "Milpitas, [US_STATE], [GEOGRAPHIC_DATA]" at bounding box center [60, 152] width 53 height 4
drag, startPoint x: 287, startPoint y: 138, endPoint x: 315, endPoint y: 138, distance: 28.0
click at [315, 138] on div "[GEOGRAPHIC_DATA], [US_STATE], [GEOGRAPHIC_DATA]" at bounding box center [329, 140] width 79 height 9
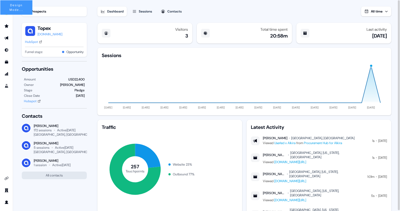
click at [339, 144] on link "Procurement Hub for Alkira" at bounding box center [323, 143] width 38 height 4
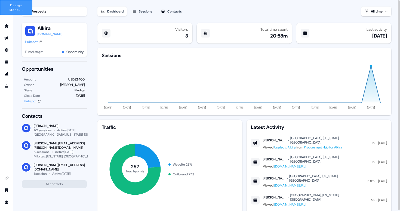
click at [253, 11] on div "Dashboard Sessions Contacts All time" at bounding box center [244, 8] width 294 height 16
click at [32, 44] on div "Hubspot" at bounding box center [31, 41] width 13 height 5
drag, startPoint x: 54, startPoint y: 126, endPoint x: 35, endPoint y: 126, distance: 19.8
click at [35, 126] on div "[PERSON_NAME]" at bounding box center [60, 126] width 53 height 4
click at [49, 126] on div "[PERSON_NAME]" at bounding box center [60, 126] width 53 height 4
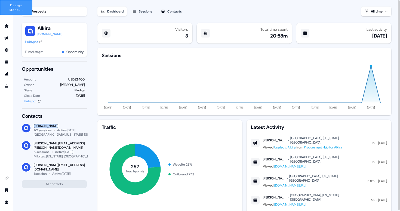
drag, startPoint x: 55, startPoint y: 126, endPoint x: 30, endPoint y: 126, distance: 25.3
click at [30, 126] on div "Hiro Notaney 172 sessions Active 3 days ago Hayward, California, US" at bounding box center [54, 130] width 65 height 13
drag, startPoint x: 33, startPoint y: 126, endPoint x: 54, endPoint y: 126, distance: 21.5
click at [54, 126] on div "Hiro Notaney 172 sessions Active 3 days ago Hayward, California, US" at bounding box center [54, 130] width 65 height 13
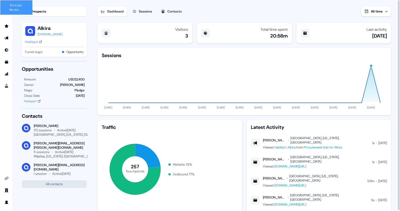
drag, startPoint x: 61, startPoint y: 126, endPoint x: 36, endPoint y: 126, distance: 25.0
click at [36, 126] on div "[PERSON_NAME]" at bounding box center [60, 126] width 53 height 4
click at [36, 133] on div "[GEOGRAPHIC_DATA], [US_STATE], [GEOGRAPHIC_DATA]" at bounding box center [75, 134] width 82 height 4
drag, startPoint x: 34, startPoint y: 134, endPoint x: 69, endPoint y: 134, distance: 35.3
click at [69, 134] on div "[GEOGRAPHIC_DATA], [US_STATE], [GEOGRAPHIC_DATA]" at bounding box center [60, 134] width 53 height 4
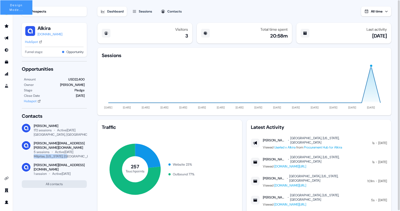
drag, startPoint x: 69, startPoint y: 152, endPoint x: 35, endPoint y: 151, distance: 34.5
click at [35, 154] on div "Milpitas, [US_STATE], [GEOGRAPHIC_DATA]" at bounding box center [60, 156] width 53 height 4
drag, startPoint x: 63, startPoint y: 126, endPoint x: 34, endPoint y: 126, distance: 29.1
click at [34, 126] on div "[PERSON_NAME]" at bounding box center [60, 126] width 53 height 4
copy div "[PERSON_NAME]"
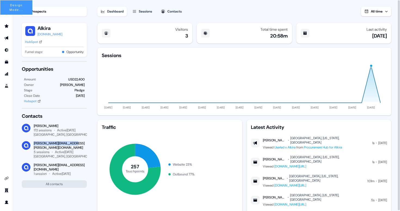
drag, startPoint x: 73, startPoint y: 144, endPoint x: 34, endPoint y: 144, distance: 39.1
click at [34, 144] on div "[PERSON_NAME][EMAIL_ADDRESS][PERSON_NAME][DOMAIN_NAME]" at bounding box center [60, 145] width 53 height 9
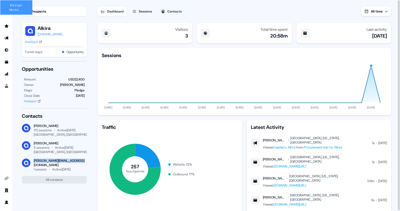
drag, startPoint x: 83, startPoint y: 160, endPoint x: 34, endPoint y: 160, distance: 48.9
click at [34, 160] on div "[PERSON_NAME][EMAIL_ADDRESS][DOMAIN_NAME] 1 session Active [DATE]" at bounding box center [54, 164] width 65 height 13
drag, startPoint x: 66, startPoint y: 78, endPoint x: 72, endPoint y: 78, distance: 5.7
click at [72, 78] on div "Amount USD22,400" at bounding box center [54, 79] width 61 height 5
click at [72, 78] on div "USD22,400" at bounding box center [76, 79] width 16 height 5
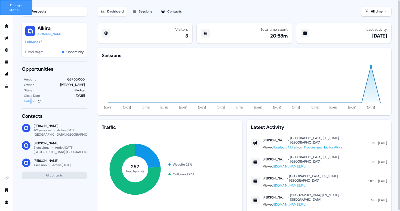
click at [31, 101] on div "Hubspot" at bounding box center [30, 100] width 13 height 5
click at [341, 145] on link "Procurement Hub for Alkira" at bounding box center [323, 147] width 38 height 4
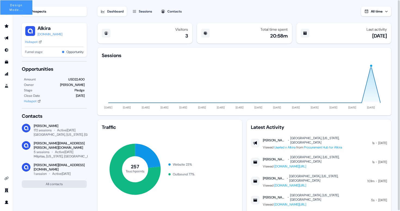
click at [342, 145] on link "Procurement Hub for Alkira" at bounding box center [323, 147] width 38 height 4
click at [341, 145] on link "Procurement Hub for Alkira" at bounding box center [323, 147] width 38 height 4
click at [342, 145] on link "Procurement Hub for Alkira" at bounding box center [323, 147] width 38 height 4
click at [329, 126] on div "Latest Activity" at bounding box center [319, 127] width 136 height 7
click at [339, 145] on link "Procurement Hub for Alkira" at bounding box center [323, 147] width 38 height 4
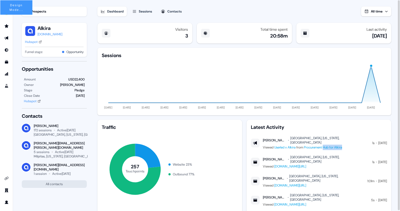
drag, startPoint x: 328, startPoint y: 145, endPoint x: 347, endPoint y: 145, distance: 19.3
click at [342, 145] on link "Procurement Hub for Alkira" at bounding box center [323, 147] width 38 height 4
drag, startPoint x: 343, startPoint y: 142, endPoint x: 347, endPoint y: 142, distance: 4.3
click at [342, 145] on link "Procurement Hub for Alkira" at bounding box center [323, 147] width 38 height 4
click at [328, 138] on div "Hiro Notaney Hayward, California, US" at bounding box center [316, 140] width 106 height 9
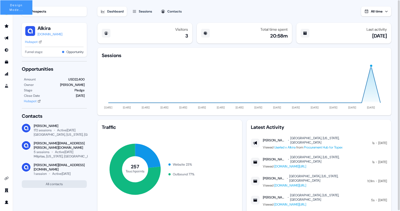
click at [290, 137] on div "[GEOGRAPHIC_DATA], [US_STATE], [GEOGRAPHIC_DATA]" at bounding box center [329, 140] width 79 height 9
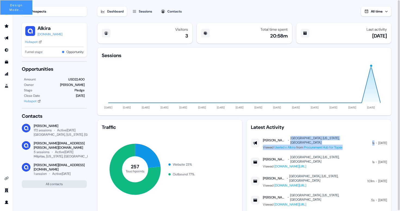
click at [263, 145] on div "Viewed Userled x Alkira from Procurement Hub for Topex" at bounding box center [316, 147] width 106 height 5
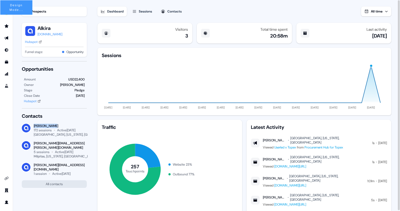
drag, startPoint x: 57, startPoint y: 126, endPoint x: 34, endPoint y: 125, distance: 22.6
click at [34, 125] on div "[PERSON_NAME]" at bounding box center [60, 126] width 53 height 4
drag, startPoint x: 62, startPoint y: 126, endPoint x: 33, endPoint y: 126, distance: 28.8
click at [33, 126] on div "Vincent Plassard 172 sessions Active 3 days ago Hayward, California, US" at bounding box center [54, 130] width 65 height 13
copy div "[PERSON_NAME]"
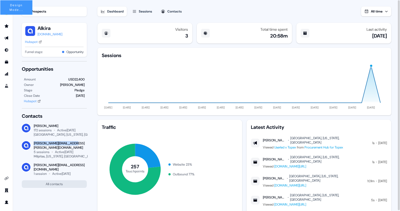
drag, startPoint x: 74, startPoint y: 144, endPoint x: 32, endPoint y: 144, distance: 41.3
click at [32, 144] on div "calvin.nguyen@alkira.net 5 sessions Active 8 days ago Milpitas, California, US" at bounding box center [54, 149] width 65 height 17
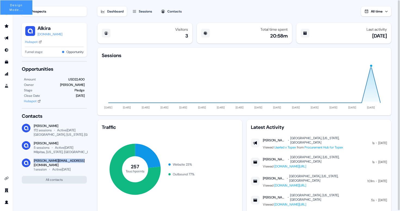
drag, startPoint x: 81, startPoint y: 160, endPoint x: 33, endPoint y: 160, distance: 47.8
click at [33, 160] on div "[PERSON_NAME][EMAIL_ADDRESS][DOMAIN_NAME] 1 session Active [DATE]" at bounding box center [54, 164] width 65 height 13
click at [39, 89] on div "Stage Pledge" at bounding box center [54, 90] width 61 height 5
click at [56, 27] on div "Alkira alkira.com" at bounding box center [54, 31] width 58 height 12
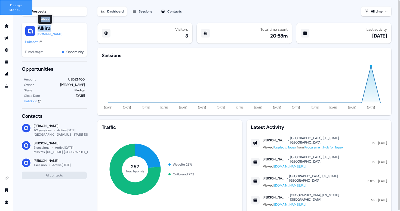
drag, startPoint x: 56, startPoint y: 27, endPoint x: 42, endPoint y: 27, distance: 13.9
click at [42, 27] on div "Alkira Alkira Alkira alkira.com" at bounding box center [54, 31] width 58 height 12
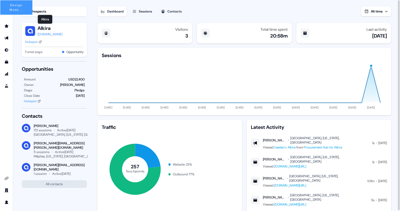
click at [52, 28] on button "Alkira" at bounding box center [50, 28] width 25 height 7
click at [46, 28] on button "Alkira" at bounding box center [50, 28] width 25 height 7
drag, startPoint x: 38, startPoint y: 28, endPoint x: 50, endPoint y: 28, distance: 12.5
click at [50, 28] on button "Alkira" at bounding box center [50, 28] width 25 height 7
click at [76, 80] on div "USD22,400" at bounding box center [76, 79] width 16 height 5
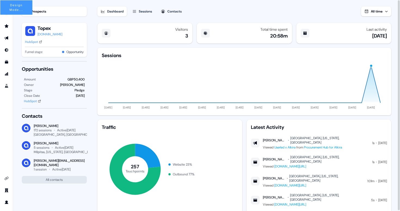
click at [34, 152] on div "Milpitas, [US_STATE], [GEOGRAPHIC_DATA]" at bounding box center [64, 152] width 61 height 4
click at [63, 151] on div "Milpitas, [US_STATE], [GEOGRAPHIC_DATA]" at bounding box center [64, 152] width 61 height 4
click at [58, 142] on div "[PERSON_NAME]" at bounding box center [60, 143] width 53 height 4
click at [63, 147] on div "Active [DATE]" at bounding box center [64, 147] width 18 height 4
drag, startPoint x: 60, startPoint y: 142, endPoint x: 33, endPoint y: 142, distance: 26.9
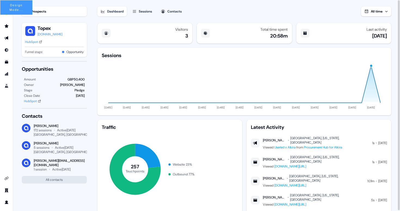
click at [33, 142] on div "[PERSON_NAME] 5 sessions Active [DATE] [GEOGRAPHIC_DATA], [GEOGRAPHIC_DATA]" at bounding box center [54, 147] width 65 height 13
copy div "[PERSON_NAME]"
drag, startPoint x: 81, startPoint y: 161, endPoint x: 34, endPoint y: 160, distance: 47.0
click at [34, 160] on div "[PERSON_NAME][EMAIL_ADDRESS][DOMAIN_NAME] 1 session Active [DATE]" at bounding box center [54, 164] width 65 height 13
click at [263, 138] on div "[PERSON_NAME]" at bounding box center [275, 140] width 24 height 4
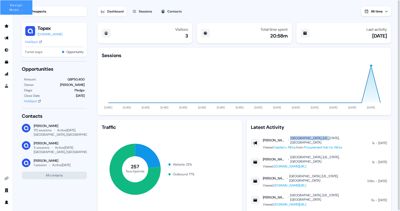
drag, startPoint x: 293, startPoint y: 139, endPoint x: 327, endPoint y: 138, distance: 34.0
click at [327, 138] on div "[GEOGRAPHIC_DATA], [US_STATE], [GEOGRAPHIC_DATA]" at bounding box center [329, 140] width 79 height 9
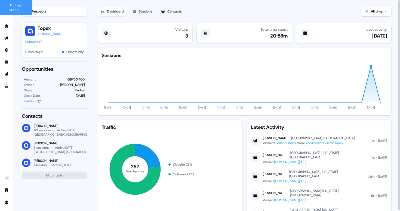
click at [263, 154] on div "[PERSON_NAME]" at bounding box center [275, 155] width 24 height 4
click at [293, 153] on div "[GEOGRAPHIC_DATA], [US_STATE], [GEOGRAPHIC_DATA]" at bounding box center [329, 155] width 79 height 9
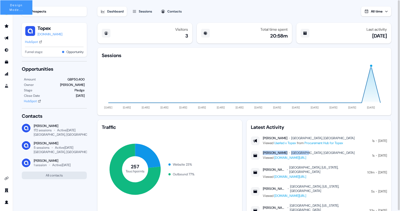
drag, startPoint x: 305, startPoint y: 153, endPoint x: 263, endPoint y: 152, distance: 42.4
click at [263, 152] on div "[PERSON_NAME] [GEOGRAPHIC_DATA], [GEOGRAPHIC_DATA]" at bounding box center [309, 153] width 92 height 4
copy div "[PERSON_NAME] [GEOGRAPHIC_DATA], [GEOGRAPHIC_DATA]"
click at [263, 167] on div "[PERSON_NAME]" at bounding box center [274, 169] width 23 height 4
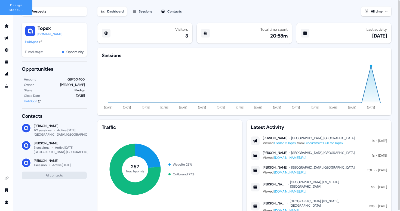
click at [264, 182] on div "[PERSON_NAME]" at bounding box center [275, 184] width 24 height 4
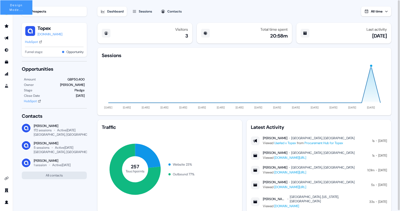
click at [263, 197] on div "[PERSON_NAME]" at bounding box center [274, 199] width 23 height 4
